Goal: Find specific page/section: Find specific page/section

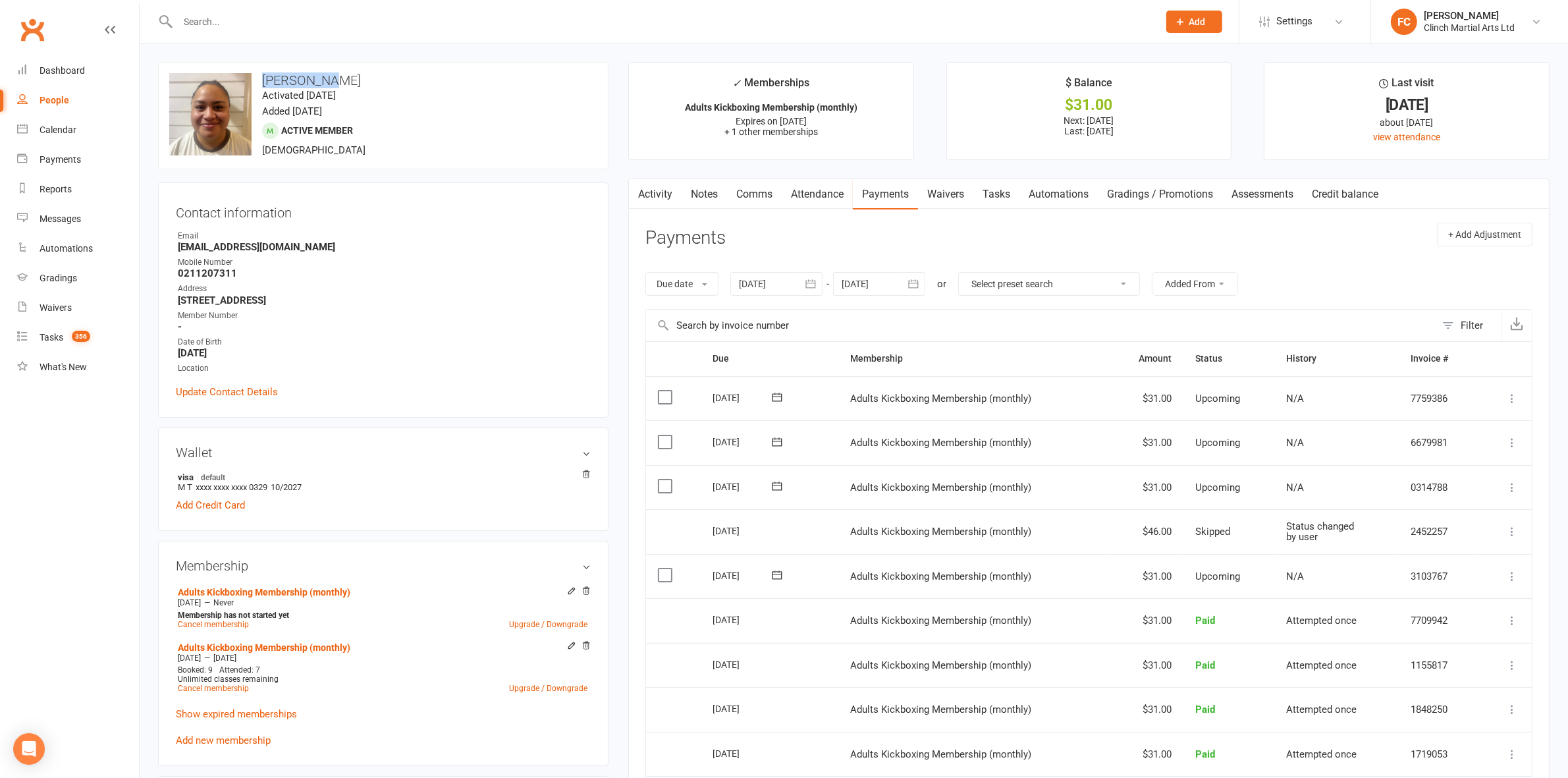
drag, startPoint x: 265, startPoint y: 76, endPoint x: 351, endPoint y: 83, distance: 86.3
click at [351, 83] on h3 "[PERSON_NAME]" at bounding box center [384, 80] width 428 height 15
copy h3 "[PERSON_NAME]"
click at [281, 70] on div "upload photo change photo [PERSON_NAME] Activated [DATE] Added [DATE] Active me…" at bounding box center [383, 115] width 451 height 107
click at [265, 79] on h3 "[PERSON_NAME]" at bounding box center [384, 80] width 428 height 15
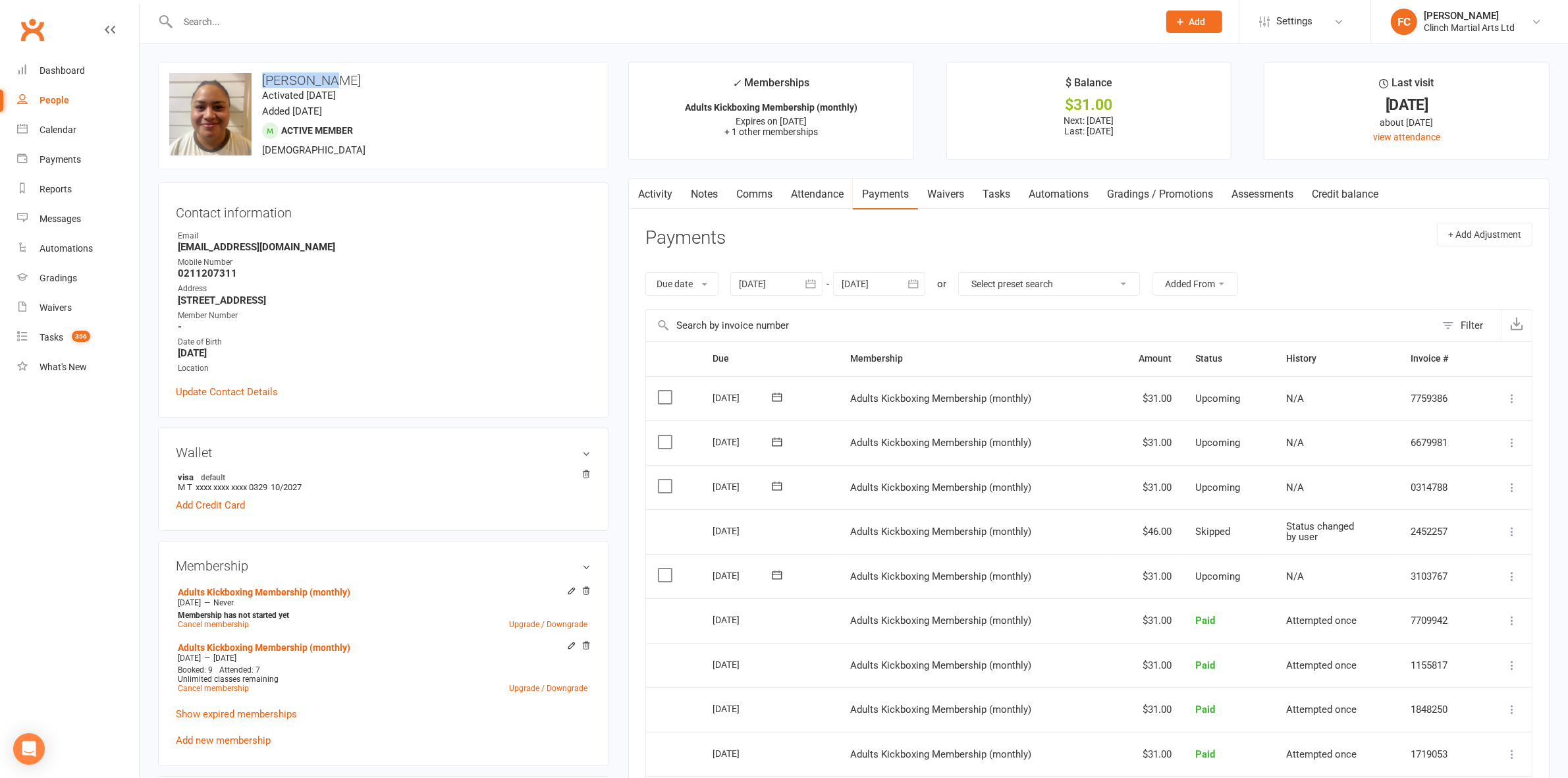
drag, startPoint x: 261, startPoint y: 79, endPoint x: 329, endPoint y: 77, distance: 68.0
click at [329, 77] on h3 "[PERSON_NAME]" at bounding box center [384, 80] width 428 height 15
copy h3 "[PERSON_NAME]"
